Goal: Check status: Check status

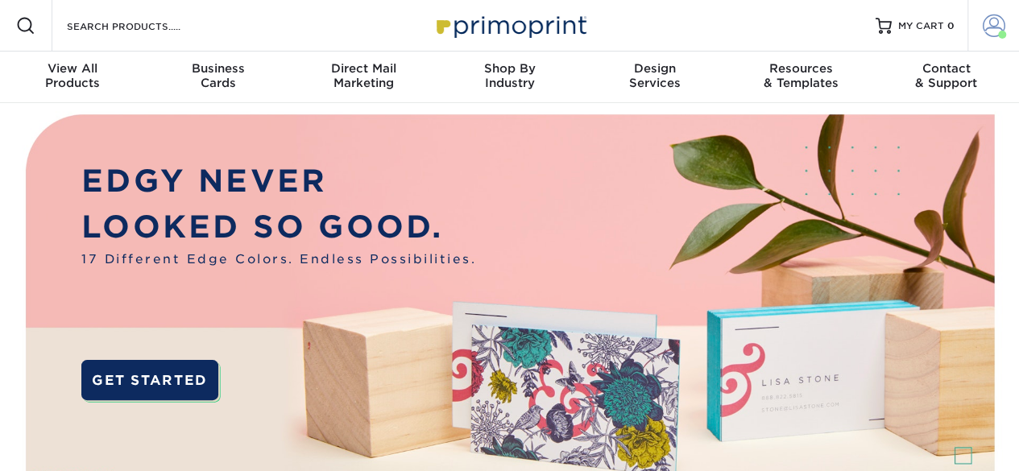
click at [989, 27] on span at bounding box center [994, 26] width 23 height 23
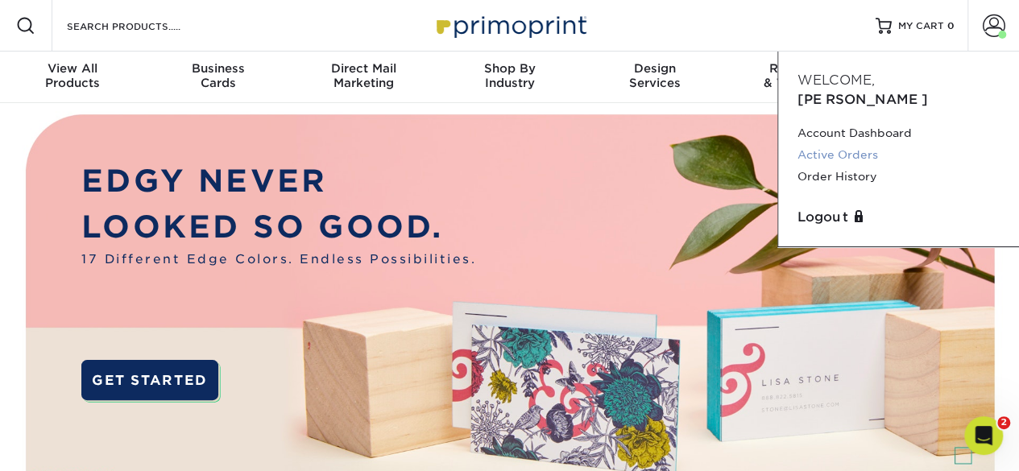
click at [846, 144] on link "Active Orders" at bounding box center [899, 155] width 202 height 22
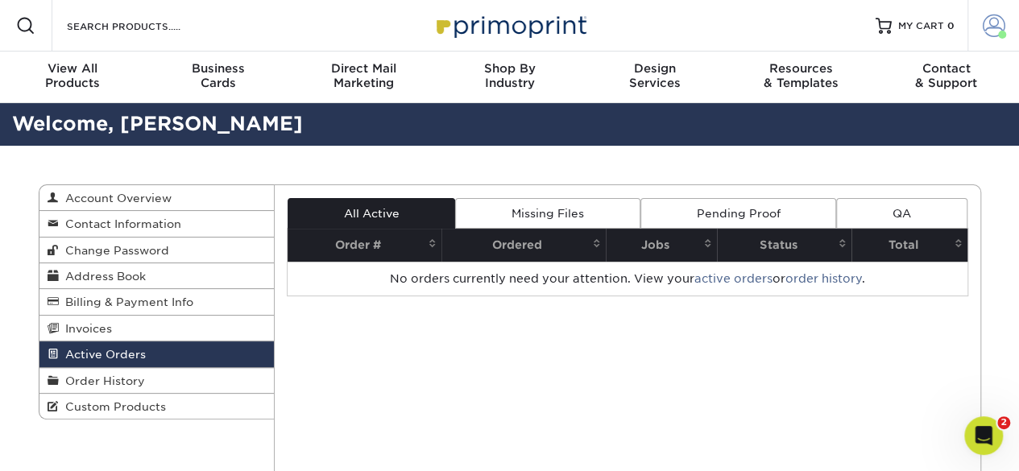
click at [990, 22] on span at bounding box center [994, 26] width 23 height 23
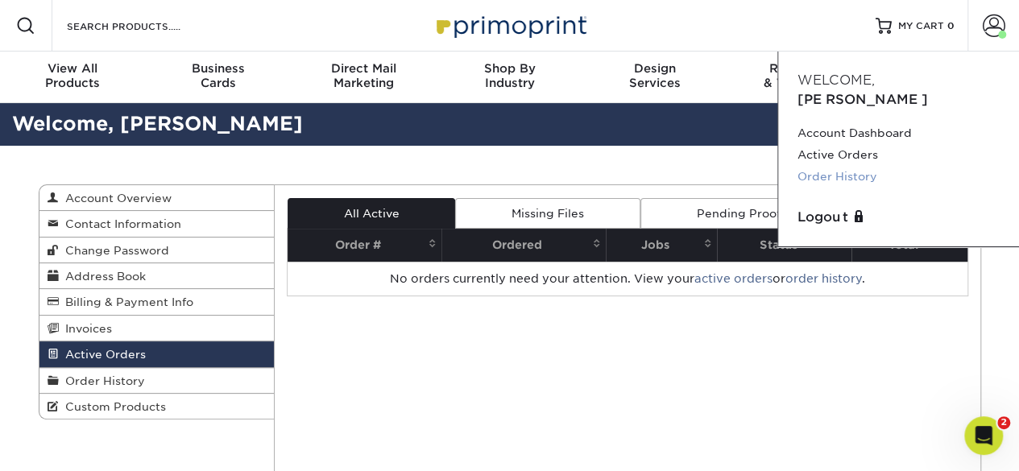
click at [865, 166] on link "Order History" at bounding box center [899, 177] width 202 height 22
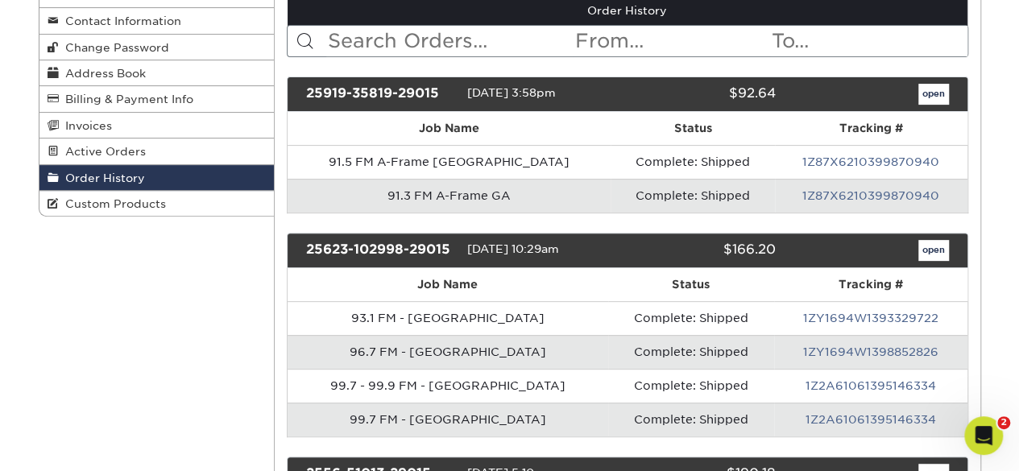
scroll to position [212, 0]
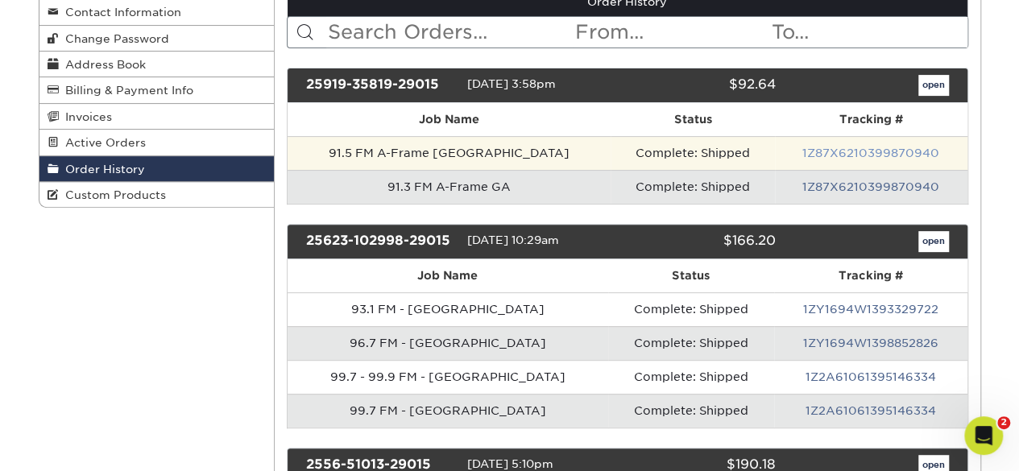
click at [865, 147] on link "1Z87X6210399870940" at bounding box center [871, 153] width 137 height 13
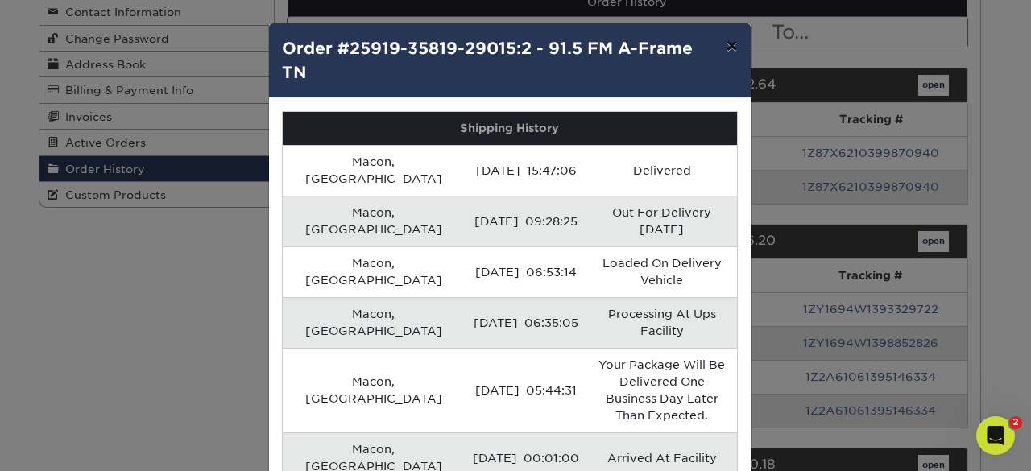
click at [728, 44] on button "×" at bounding box center [731, 45] width 37 height 45
